Goal: Information Seeking & Learning: Learn about a topic

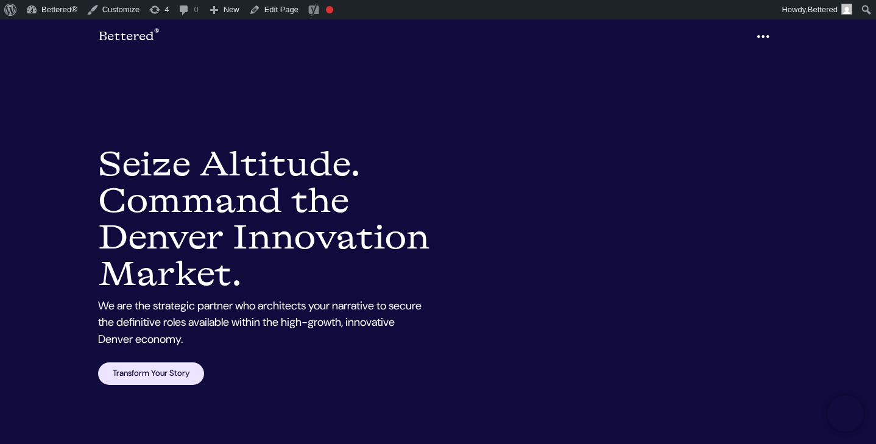
drag, startPoint x: 100, startPoint y: 155, endPoint x: 247, endPoint y: 328, distance: 226.9
click at [247, 293] on h1 "Resume Writing Services [GEOGRAPHIC_DATA]: Seize Altitude. Command the Denver I…" at bounding box center [264, 219] width 333 height 147
copy h1 "Seize Altitude. Command the Denver Innovation Market."
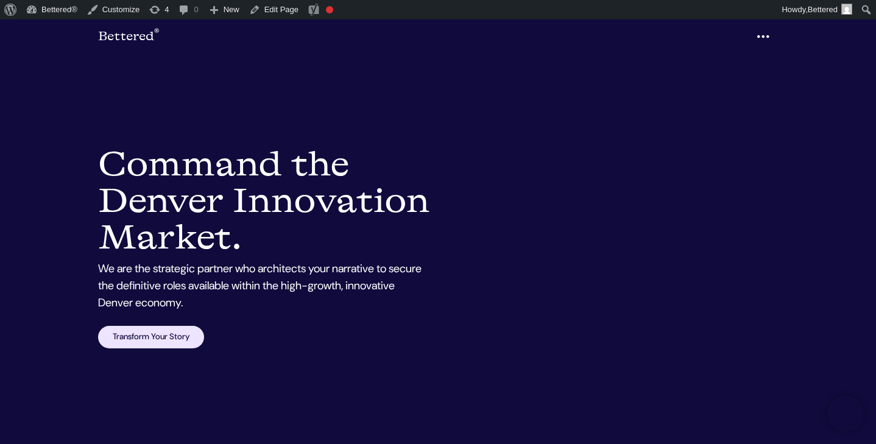
drag, startPoint x: 252, startPoint y: 277, endPoint x: 105, endPoint y: 162, distance: 187.1
click at [105, 162] on h1 "Resume Writing Services Denver: Command the Denver Innovation Market." at bounding box center [264, 201] width 333 height 110
copy h1 "Command the Denver Innovation Market."
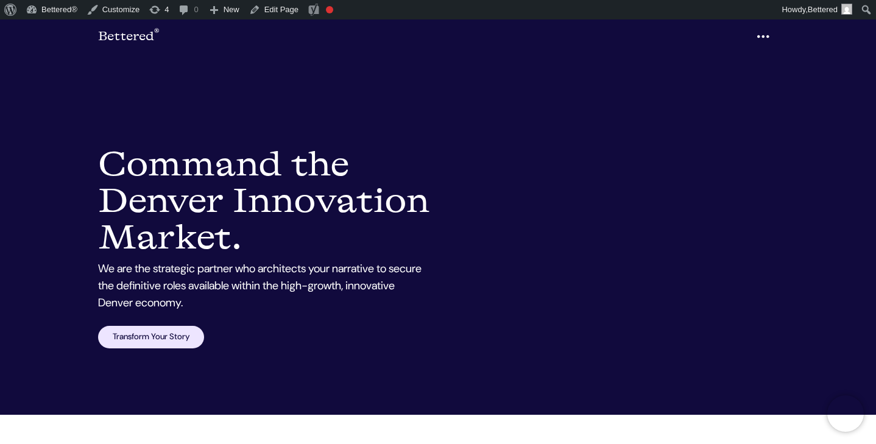
click at [413, 257] on h1 "Resume Writing Services [GEOGRAPHIC_DATA]: Command the Denver Innovation Market." at bounding box center [264, 201] width 333 height 110
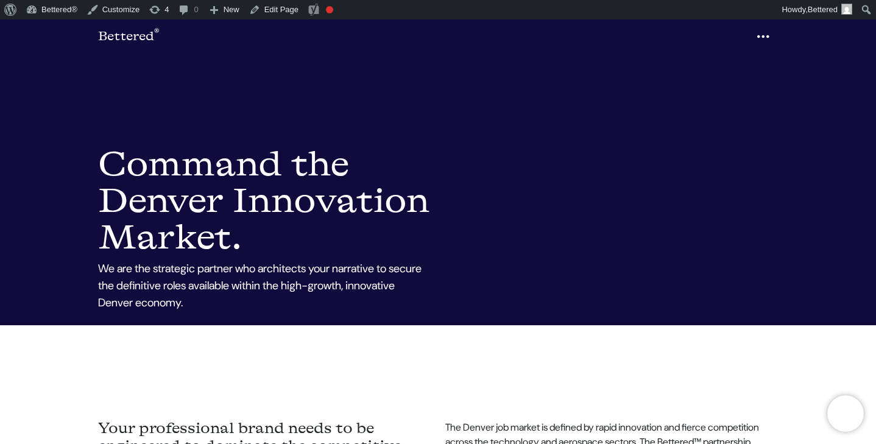
scroll to position [106, 0]
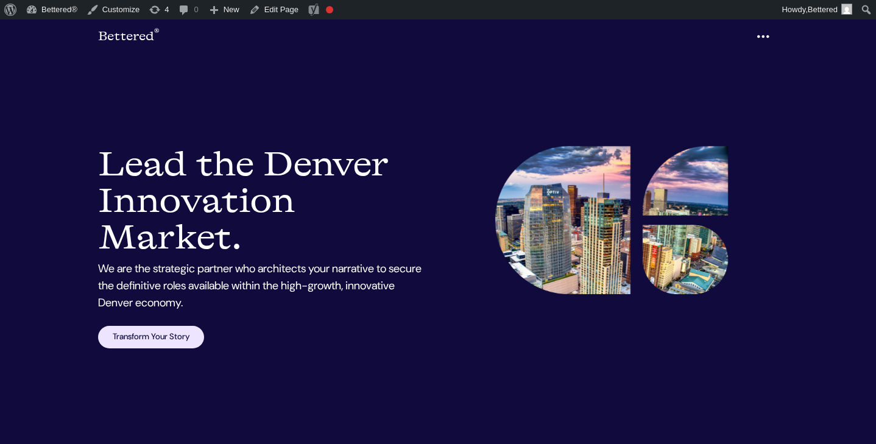
scroll to position [106, 0]
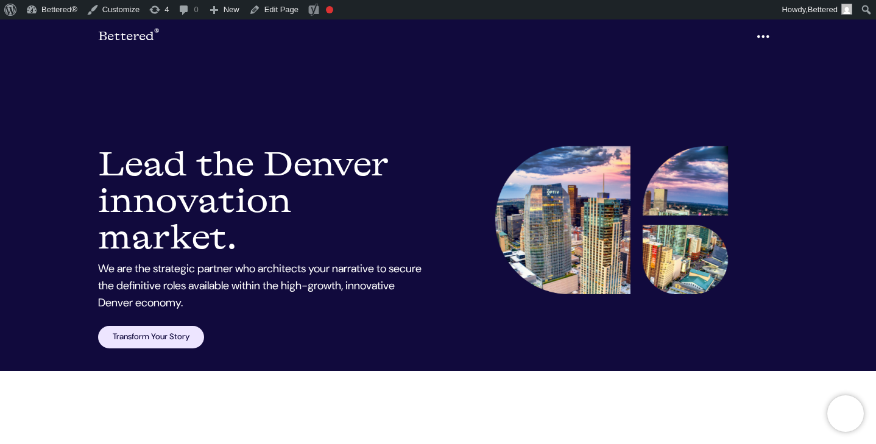
scroll to position [117, 0]
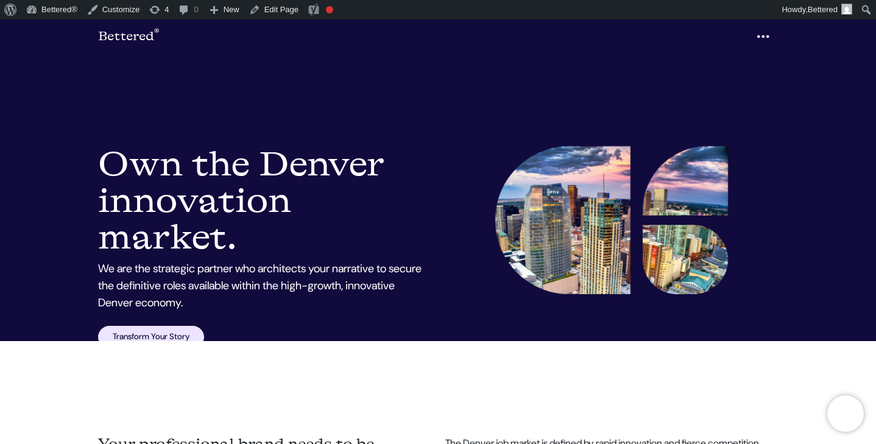
scroll to position [193, 0]
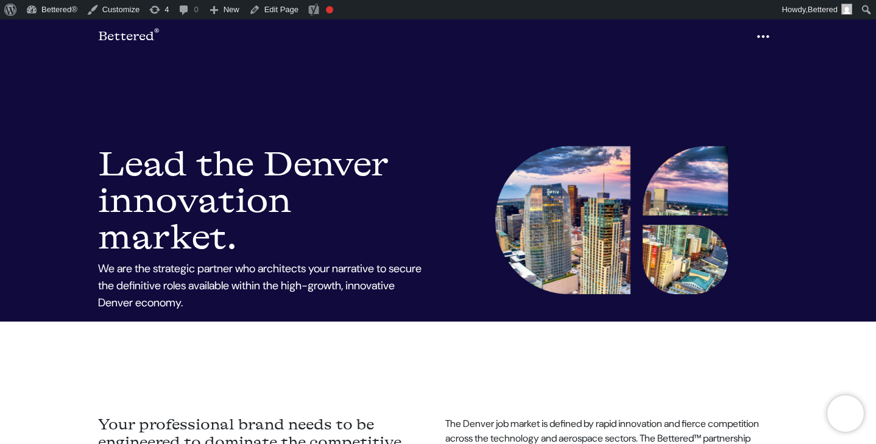
scroll to position [124, 0]
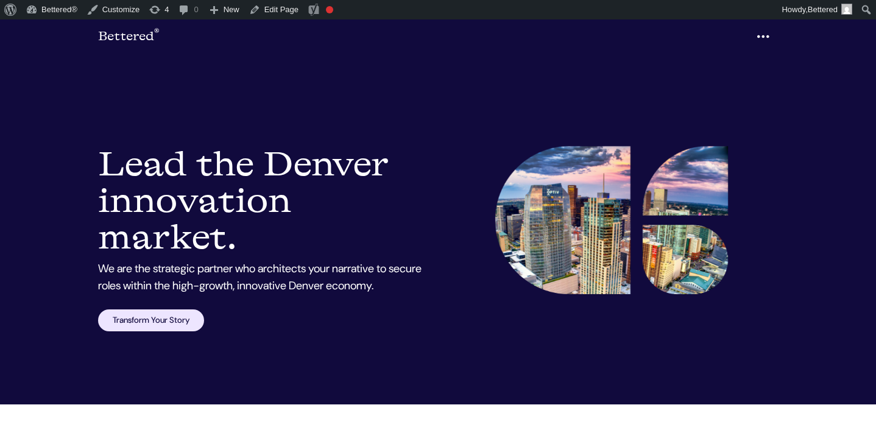
scroll to position [102, 0]
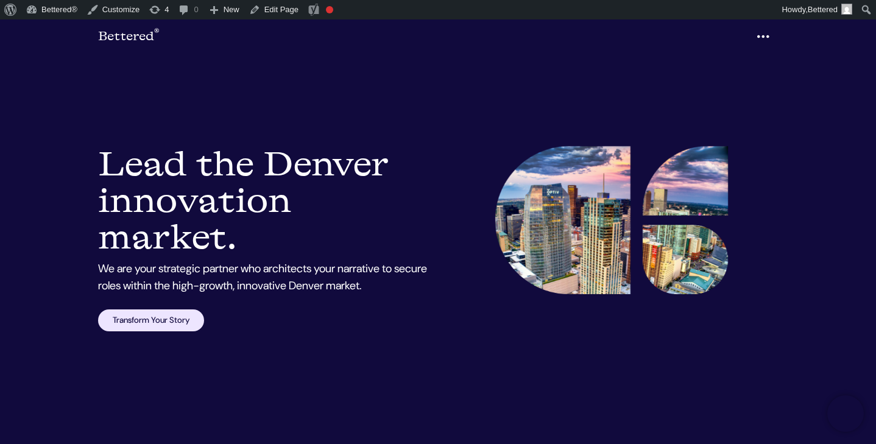
scroll to position [5, 0]
click at [93, 171] on div "Resume Writing Services Denver: Lead the Denver innovation market. We are your …" at bounding box center [264, 238] width 347 height 185
drag, startPoint x: 100, startPoint y: 158, endPoint x: 238, endPoint y: 247, distance: 164.5
click at [238, 247] on h1 "Resume Writing Services Denver: Lead the Denver innovation market." at bounding box center [264, 201] width 333 height 110
copy h1 "Lead the Denver innovation market."
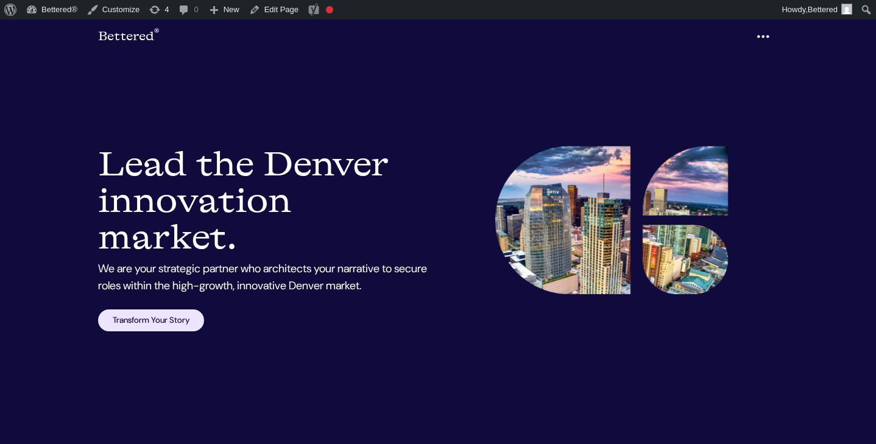
scroll to position [5, 0]
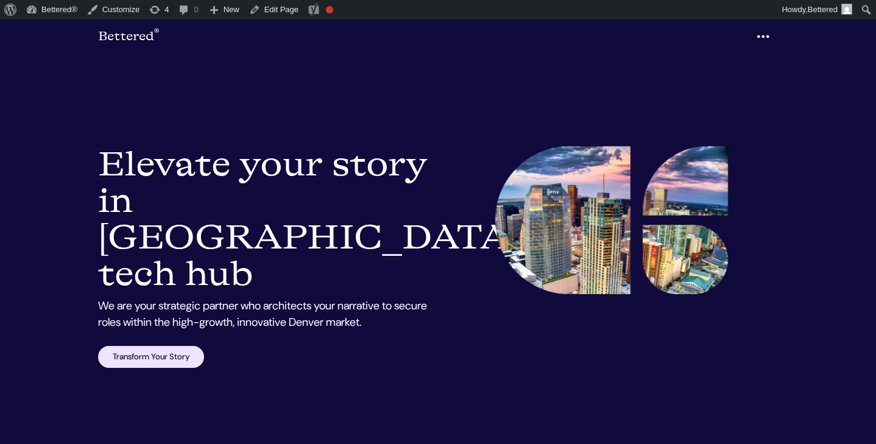
scroll to position [5, 0]
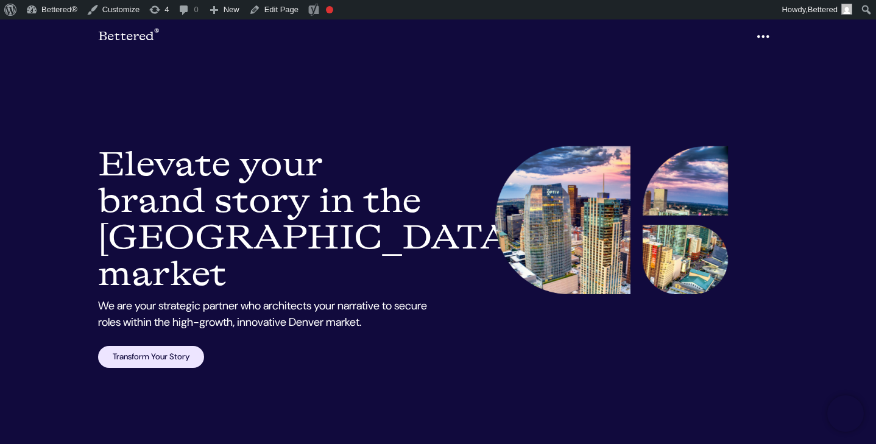
scroll to position [62, 0]
click at [758, 213] on div at bounding box center [611, 257] width 347 height 222
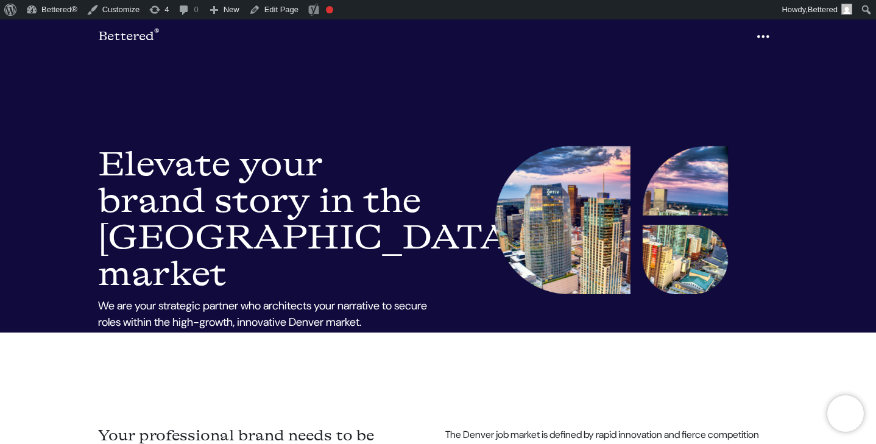
scroll to position [0, 0]
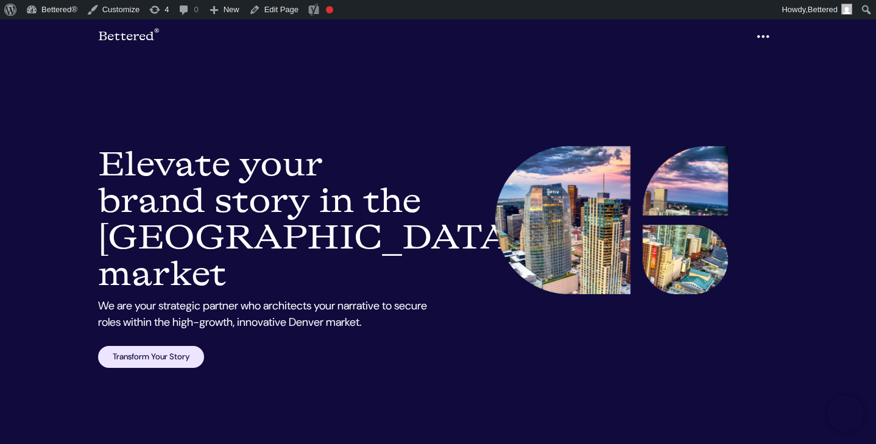
click at [156, 346] on link "Transform Your Story" at bounding box center [151, 357] width 106 height 22
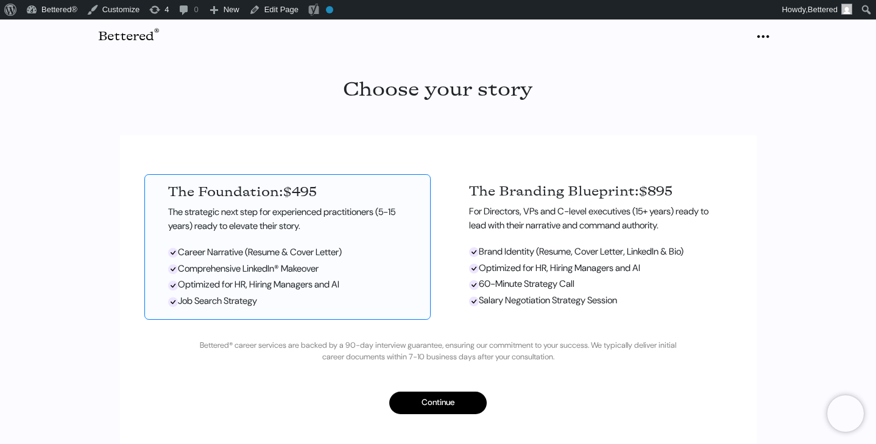
click at [760, 37] on icon "button" at bounding box center [763, 36] width 15 height 19
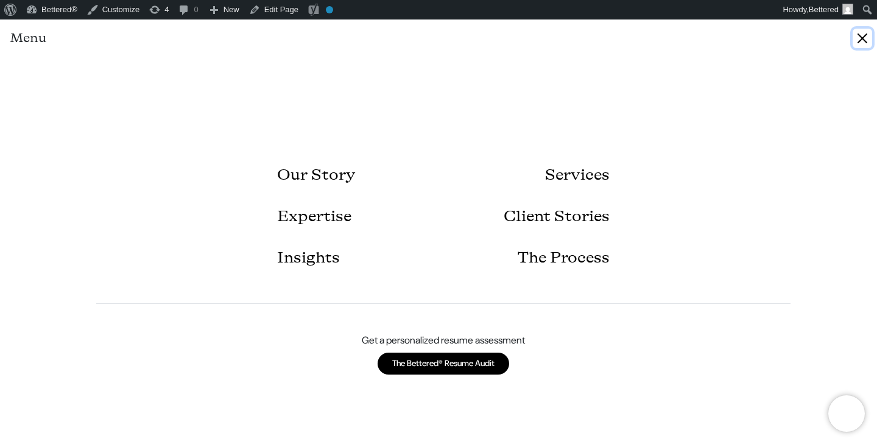
click at [866, 41] on button "Close" at bounding box center [862, 38] width 19 height 19
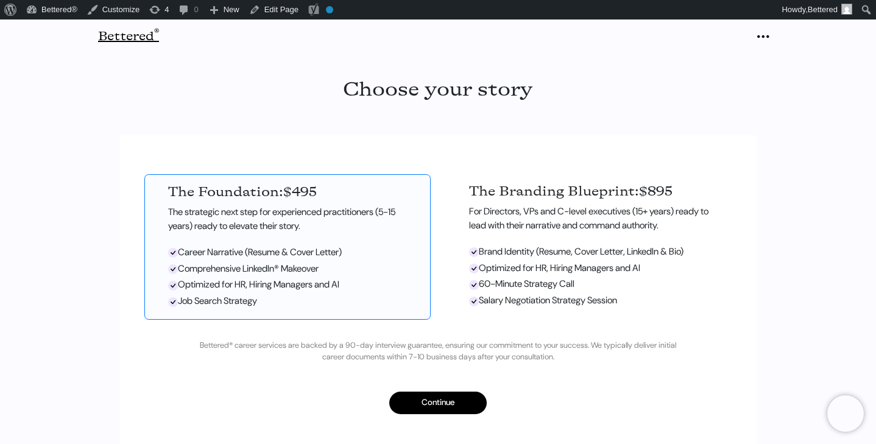
click at [130, 38] on link "Bettered ®" at bounding box center [128, 36] width 61 height 24
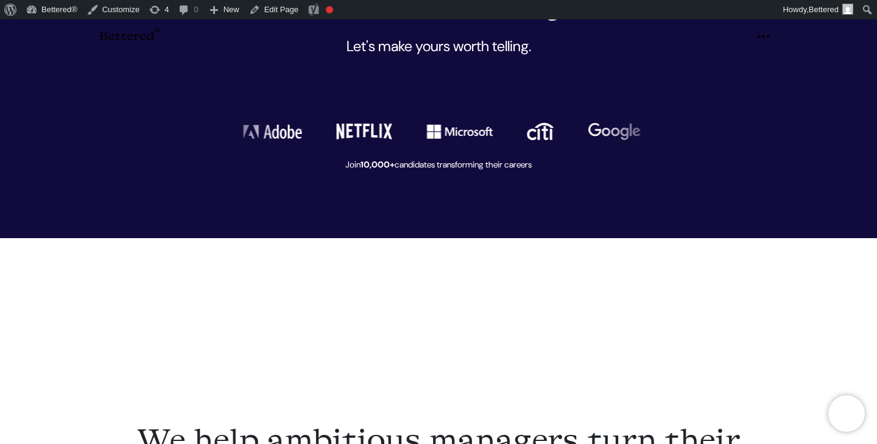
scroll to position [444, 0]
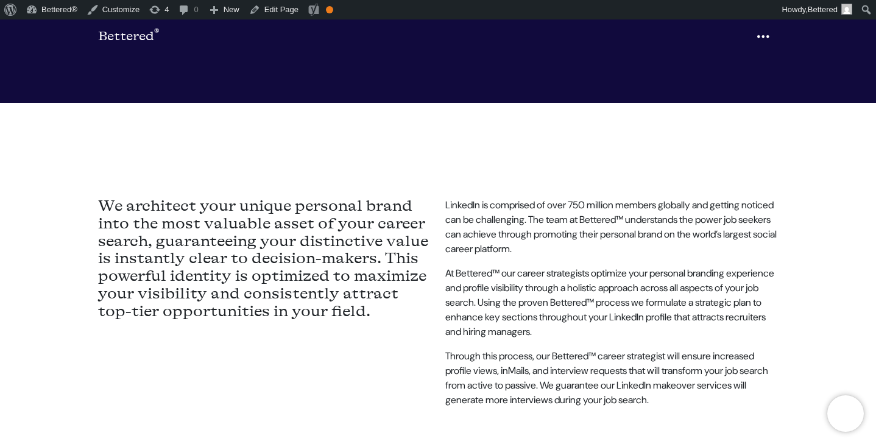
scroll to position [406, 0]
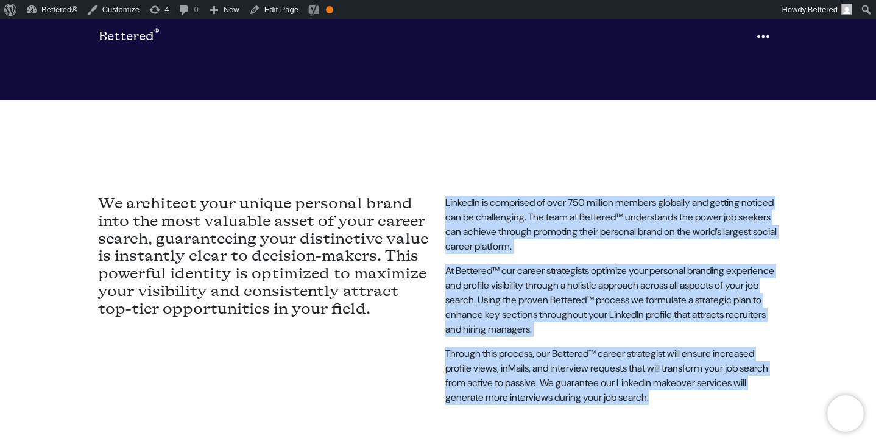
drag, startPoint x: 447, startPoint y: 166, endPoint x: 793, endPoint y: 361, distance: 397.8
click at [793, 361] on section "We architect your unique personal brand into the most valuable asset of your ca…" at bounding box center [438, 240] width 876 height 278
copy main "LinkedIn is comprised of over 750 million members globally and getting noticed …"
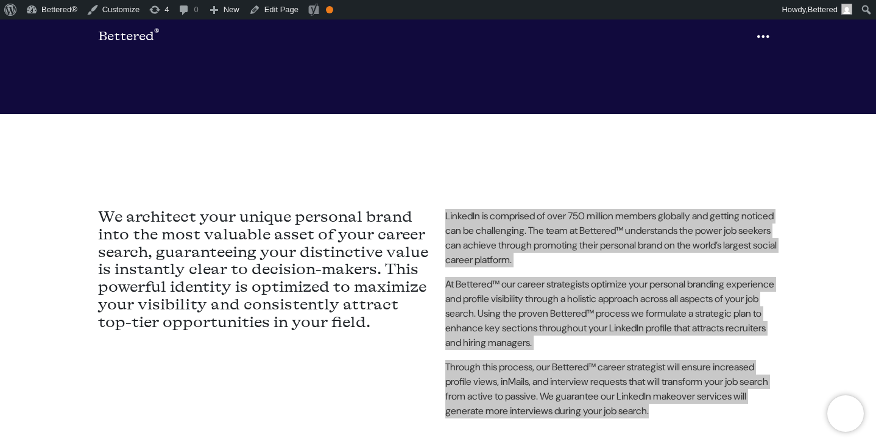
scroll to position [394, 0]
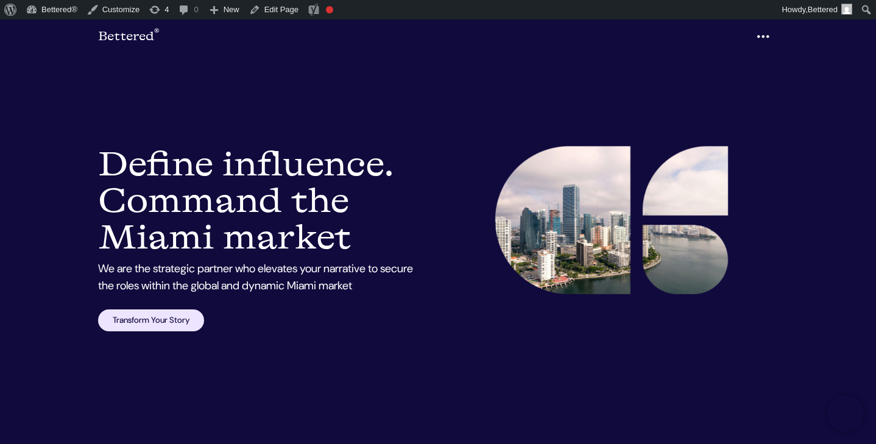
click at [462, 153] on div at bounding box center [611, 238] width 347 height 185
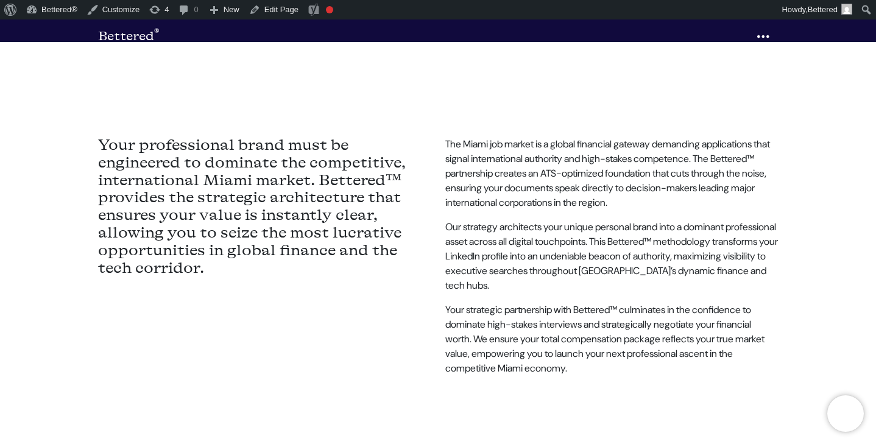
scroll to position [466, 0]
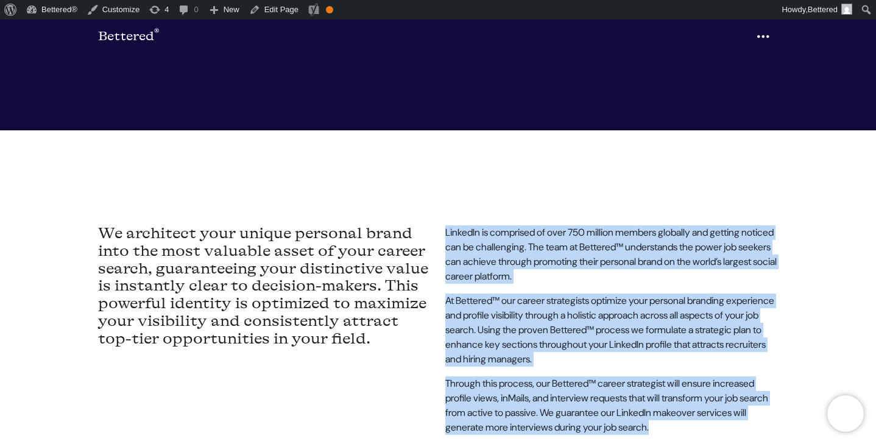
scroll to position [378, 0]
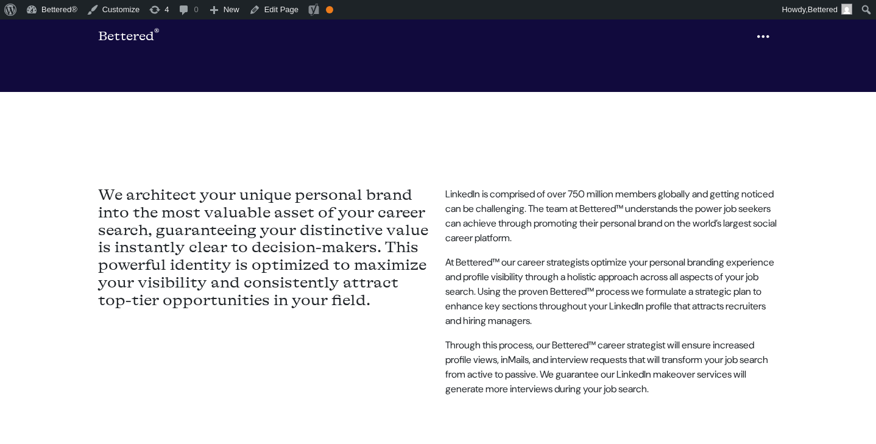
scroll to position [415, 0]
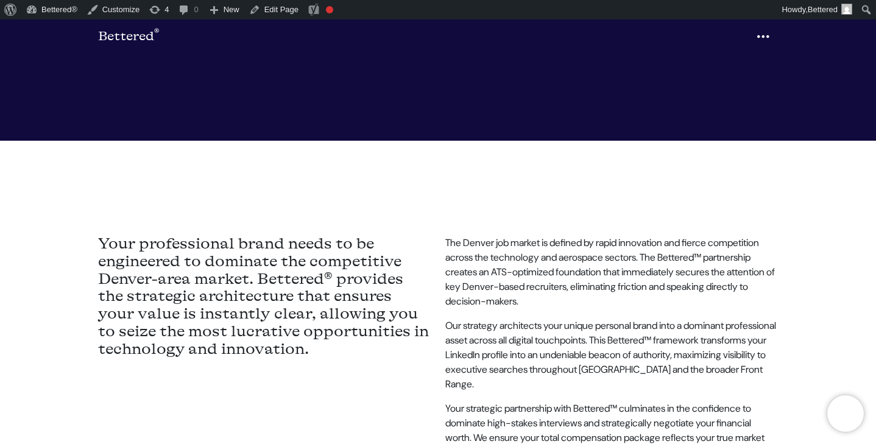
scroll to position [369, 0]
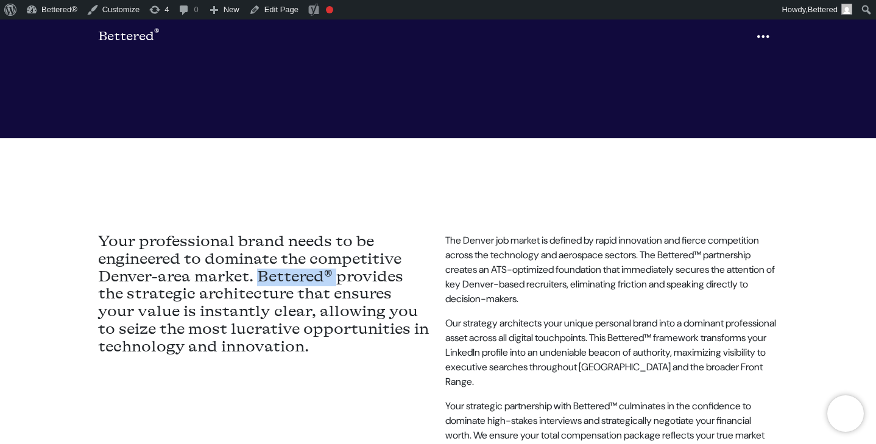
drag, startPoint x: 336, startPoint y: 238, endPoint x: 263, endPoint y: 236, distance: 73.1
click at [263, 236] on h4 "Your professional brand needs to be engineered to dominate the competitive Denv…" at bounding box center [264, 258] width 333 height 123
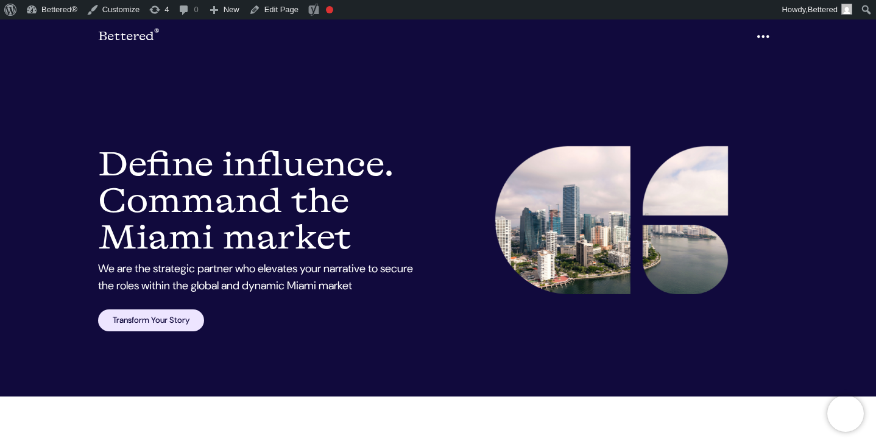
scroll to position [50, 0]
